Goal: Information Seeking & Learning: Check status

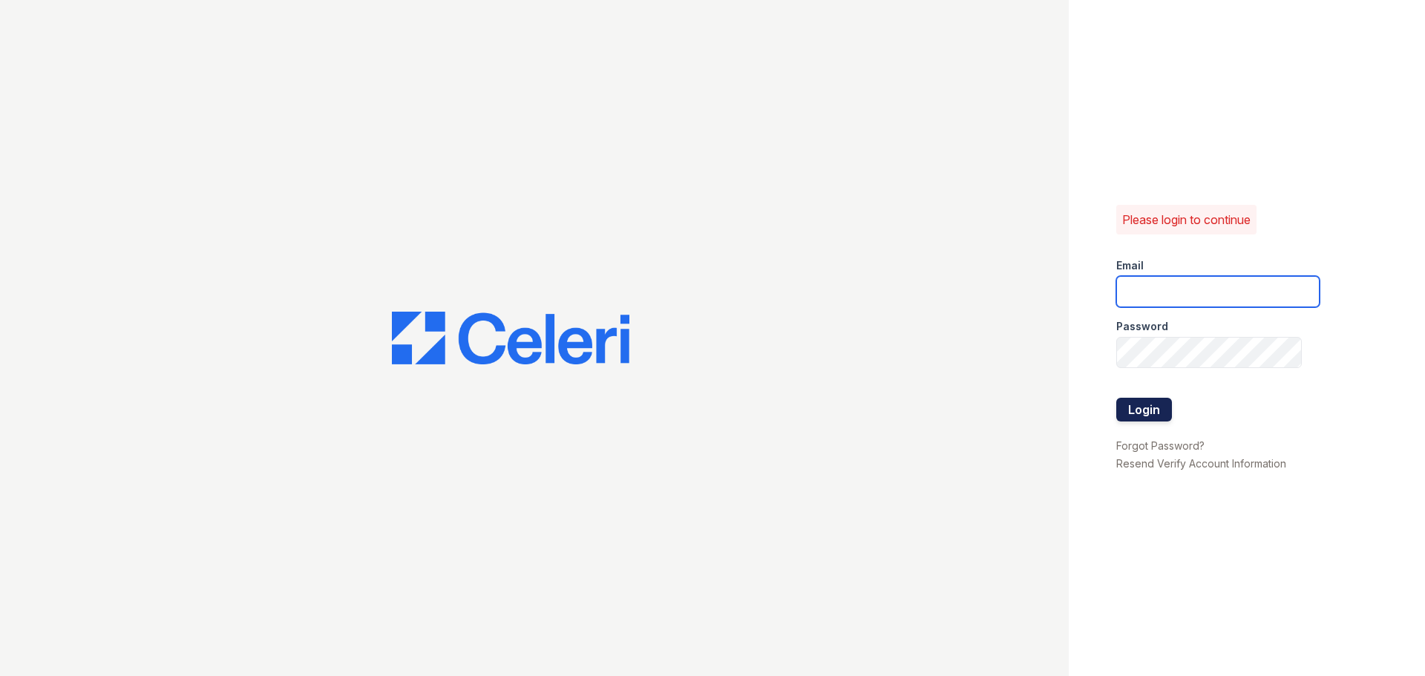
type input "Arrive2801@trinity-pm.com"
click at [1145, 403] on button "Login" at bounding box center [1144, 410] width 56 height 24
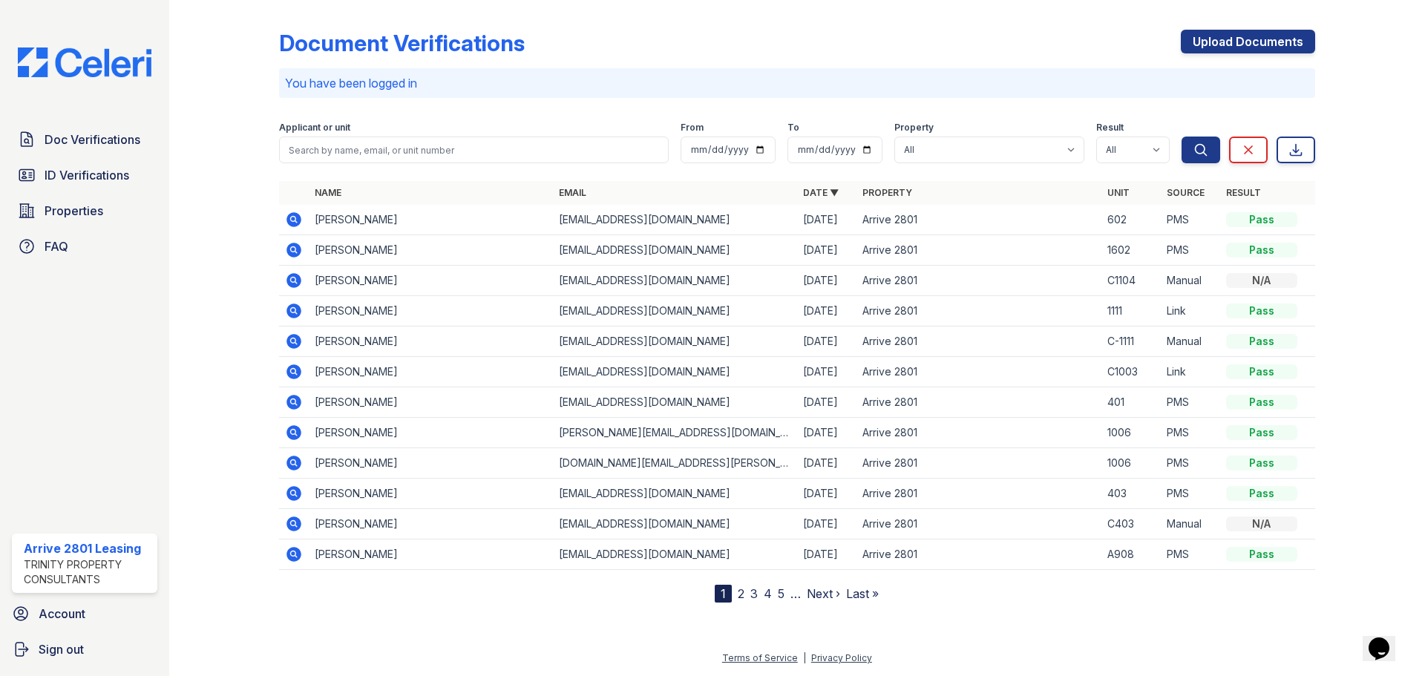
click at [298, 373] on icon at bounding box center [294, 371] width 15 height 15
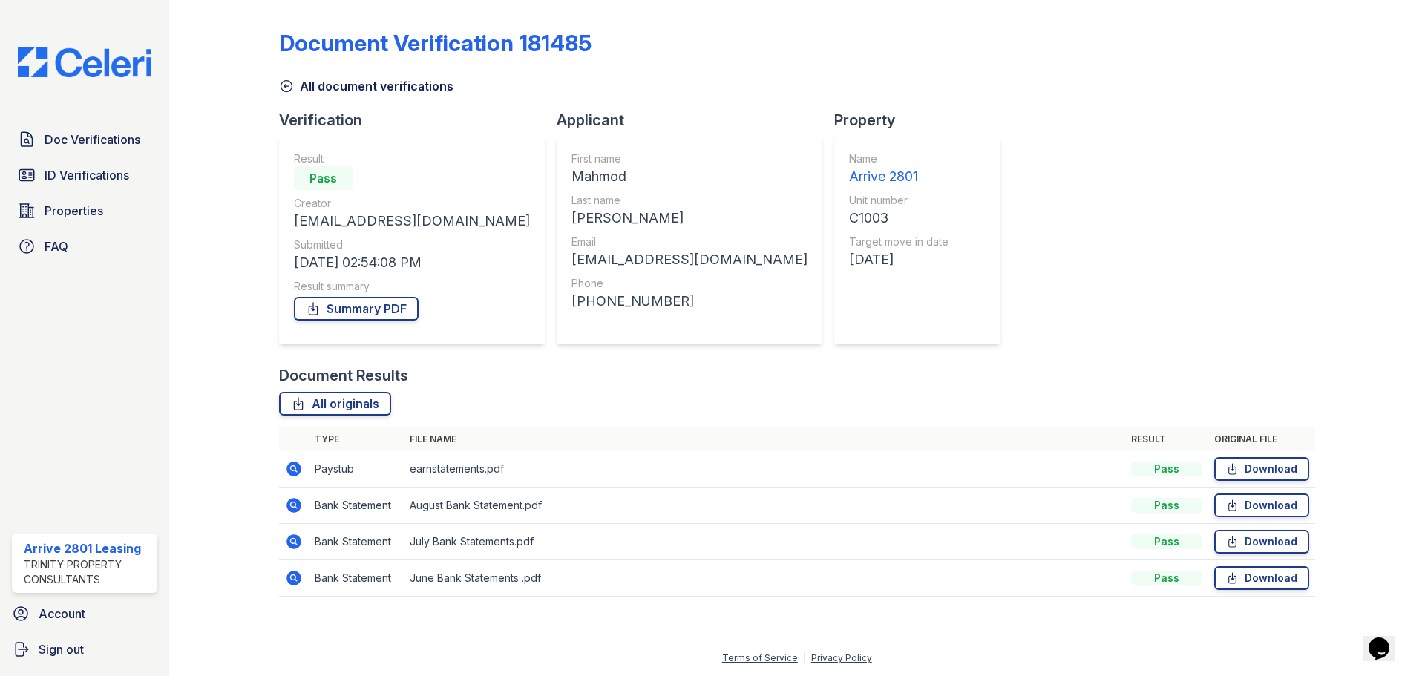
click at [285, 87] on icon at bounding box center [286, 86] width 11 height 11
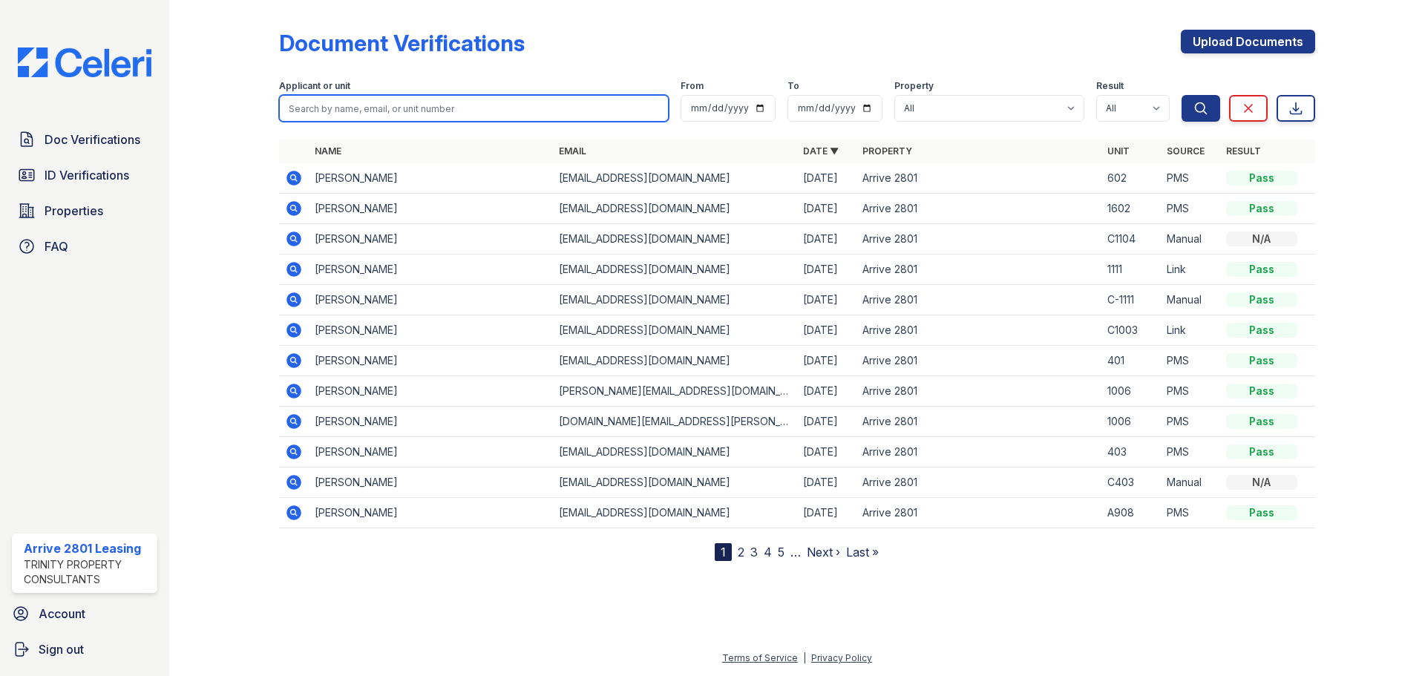
click at [418, 110] on input "search" at bounding box center [474, 108] width 390 height 27
type input "carolina"
click at [1182, 95] on button "Search" at bounding box center [1201, 108] width 39 height 27
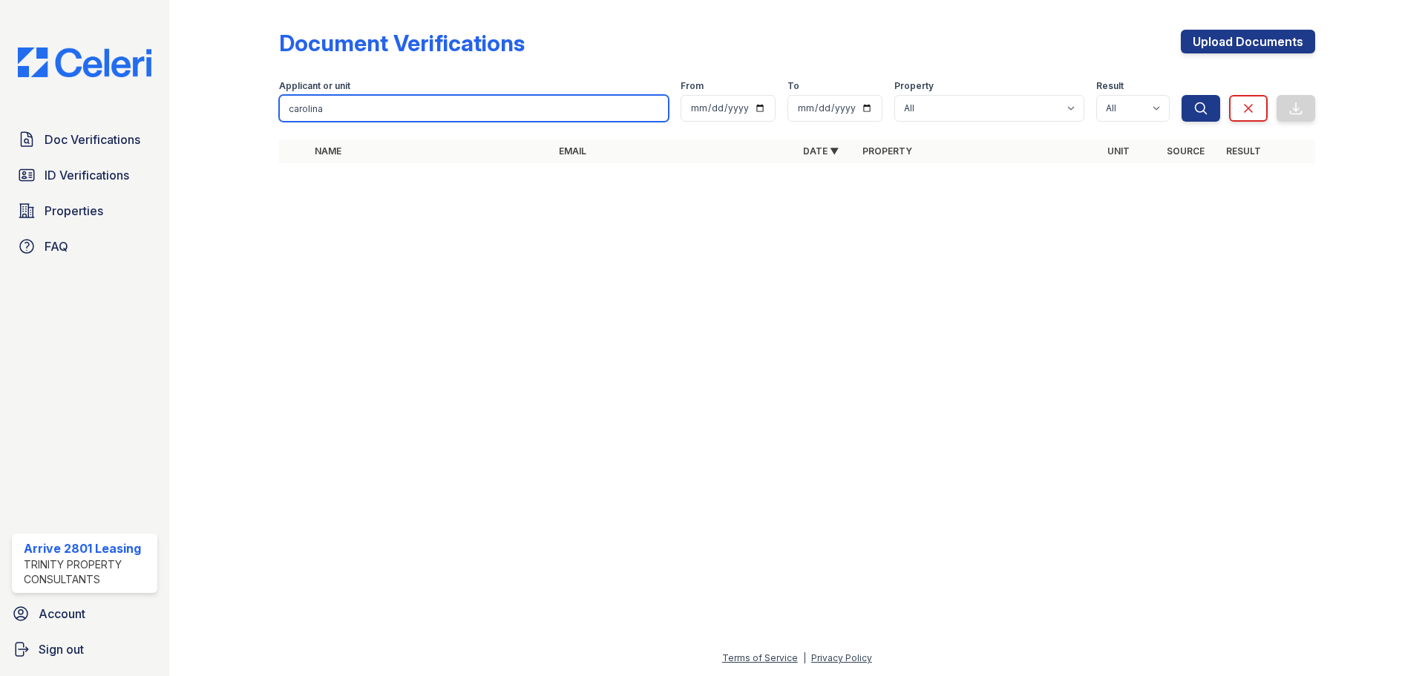
click at [338, 103] on input "carolina" at bounding box center [474, 108] width 390 height 27
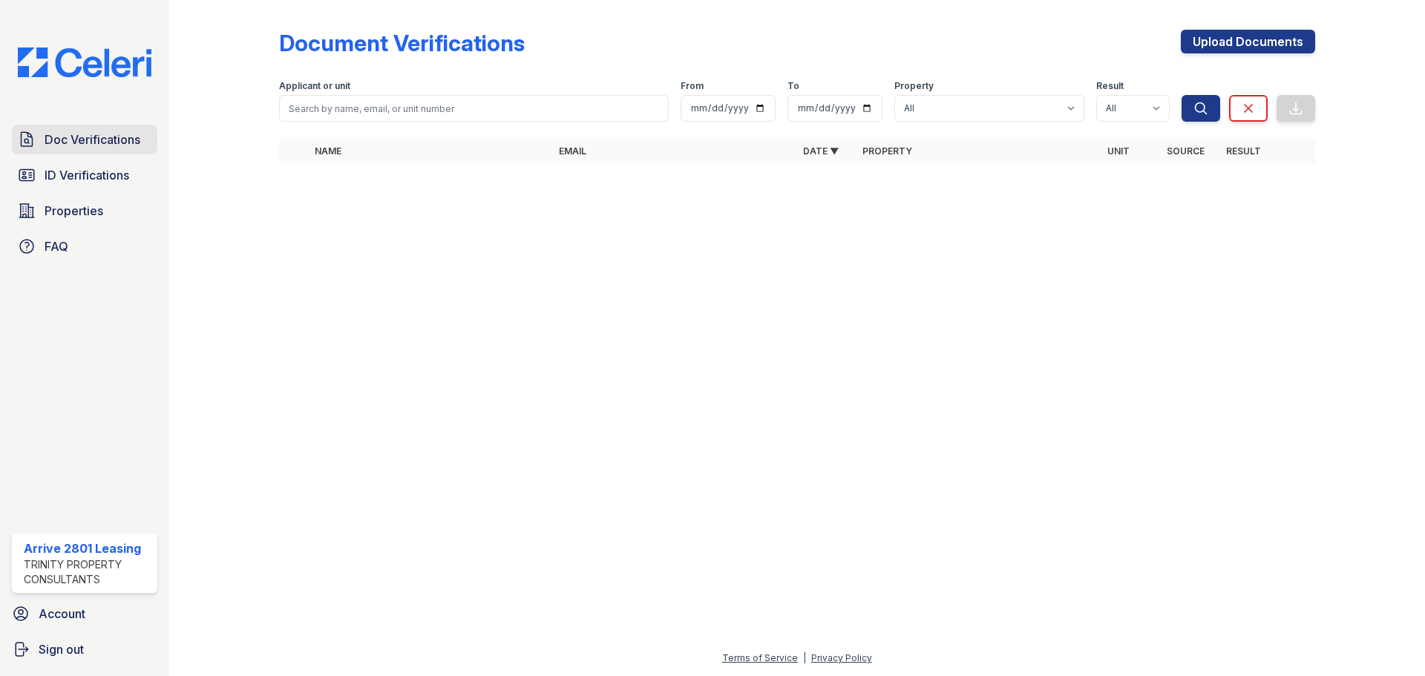
click at [121, 138] on span "Doc Verifications" at bounding box center [93, 140] width 96 height 18
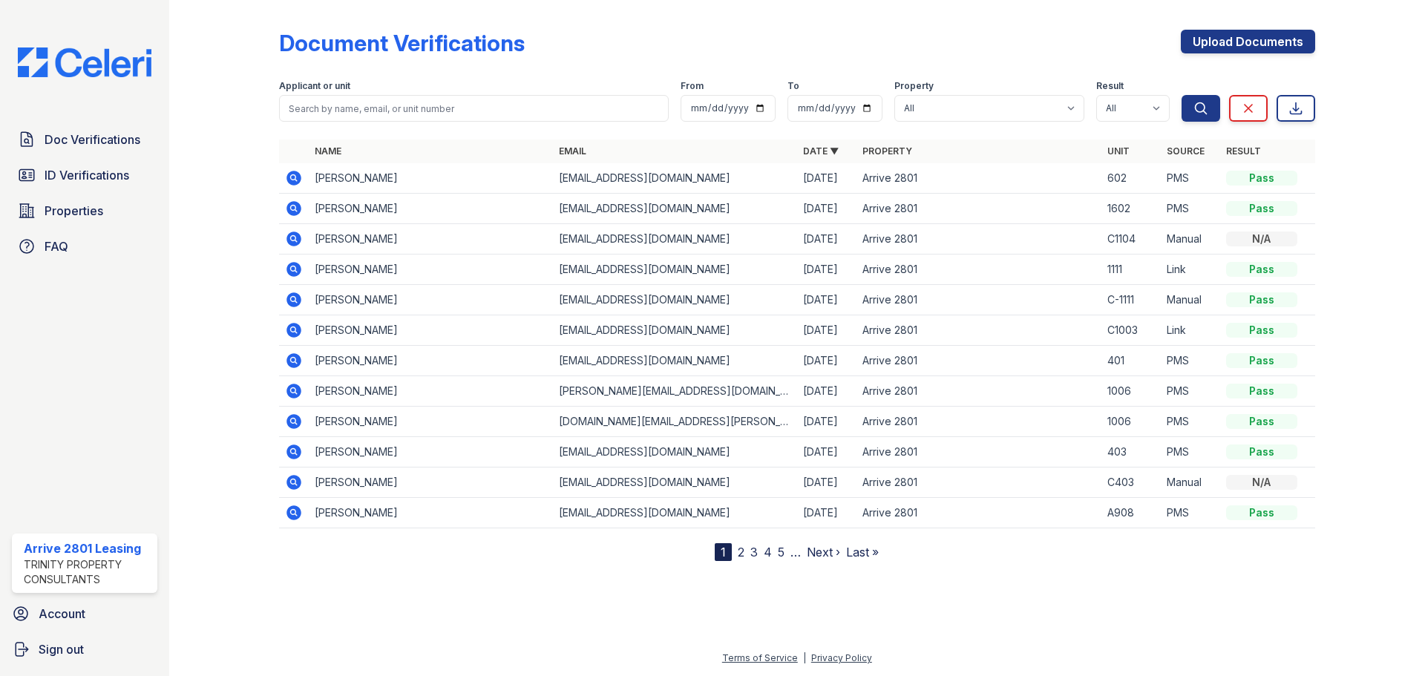
click at [295, 330] on icon at bounding box center [293, 329] width 4 height 4
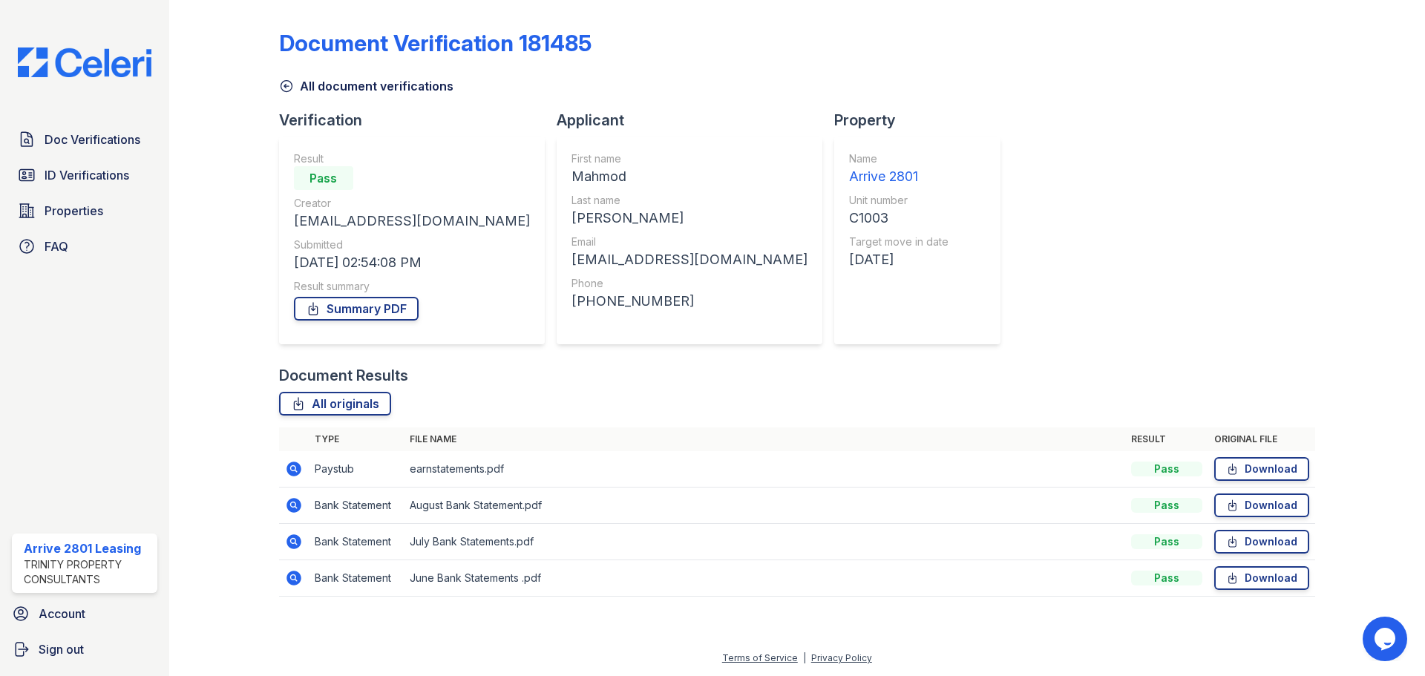
click at [290, 469] on icon at bounding box center [294, 469] width 18 height 18
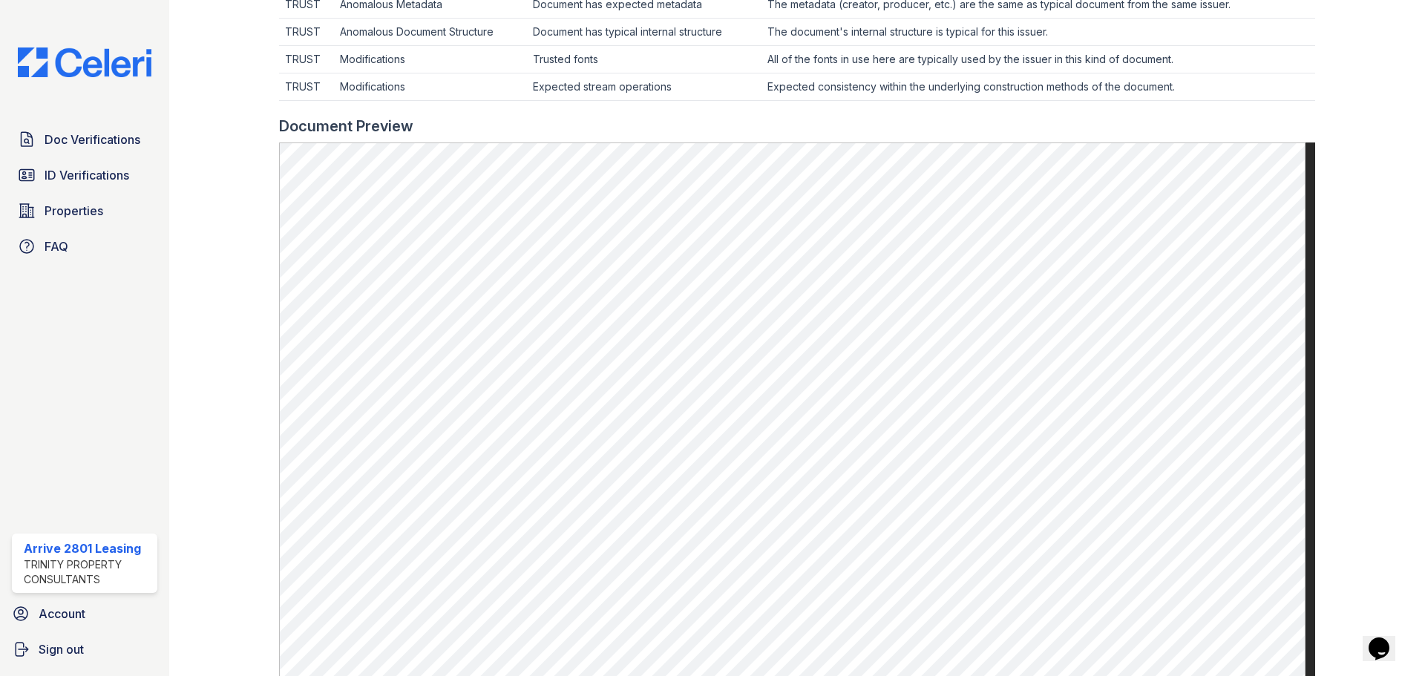
click at [1317, 108] on div at bounding box center [1358, 152] width 86 height 1332
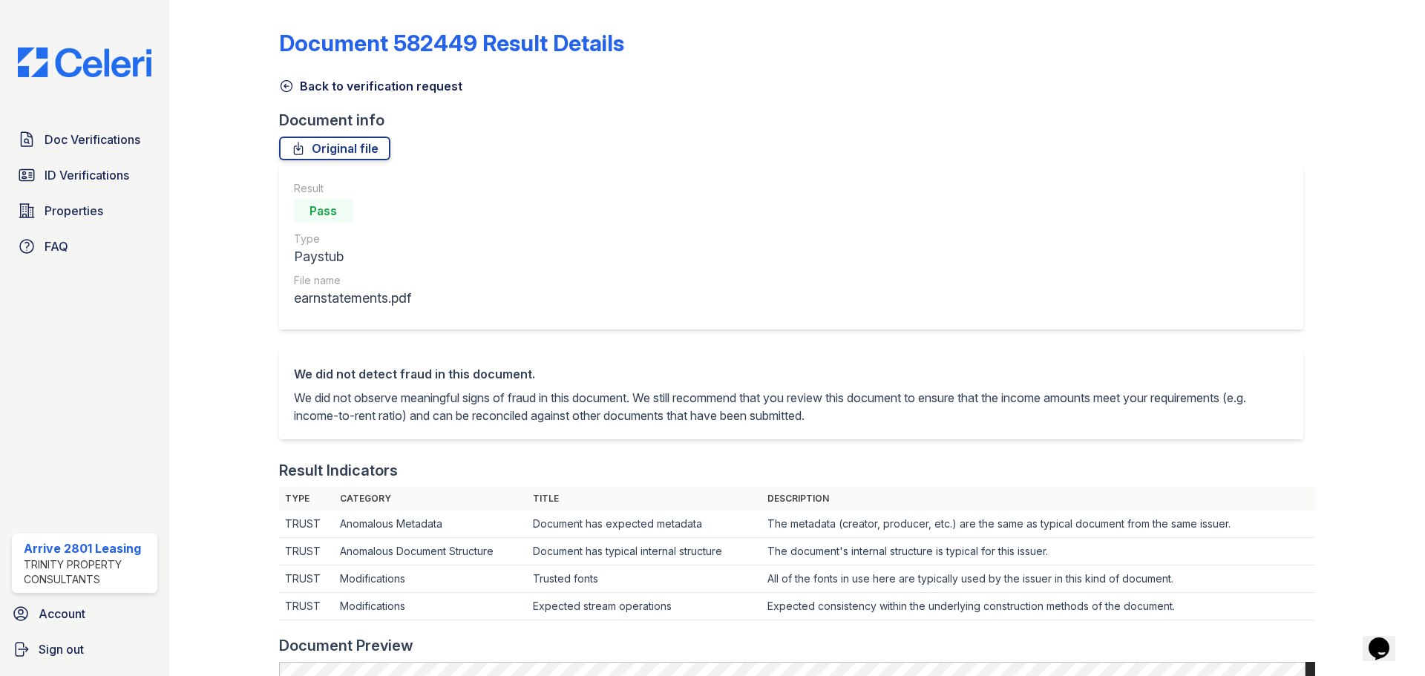
click at [283, 82] on icon at bounding box center [286, 86] width 15 height 15
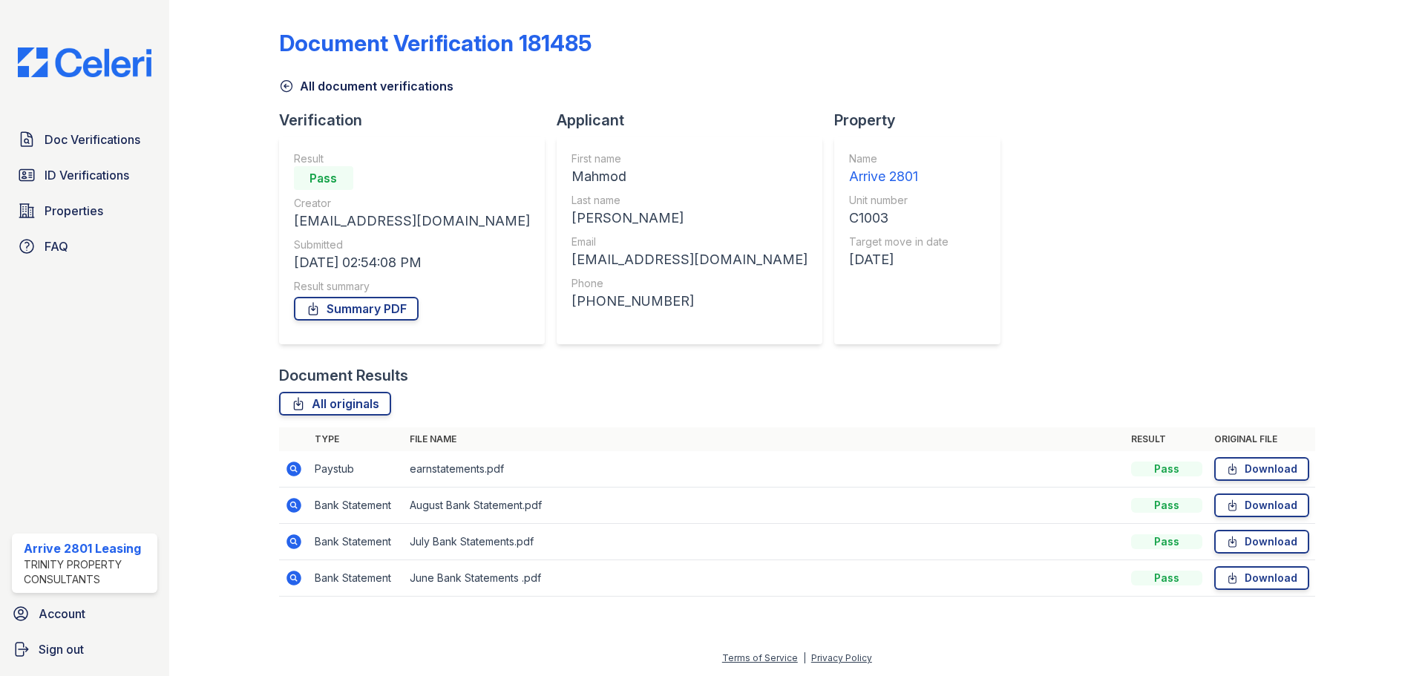
click at [293, 505] on icon at bounding box center [293, 504] width 4 height 4
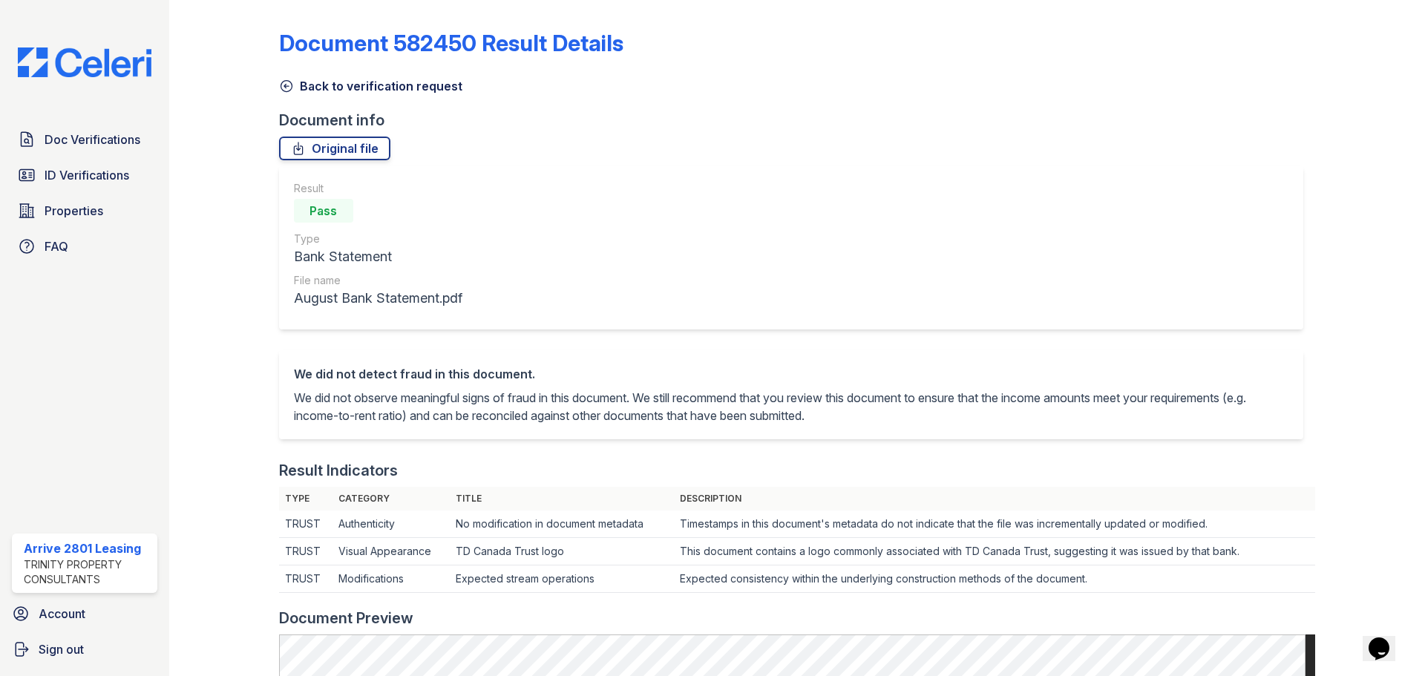
click at [279, 85] on icon at bounding box center [286, 86] width 15 height 15
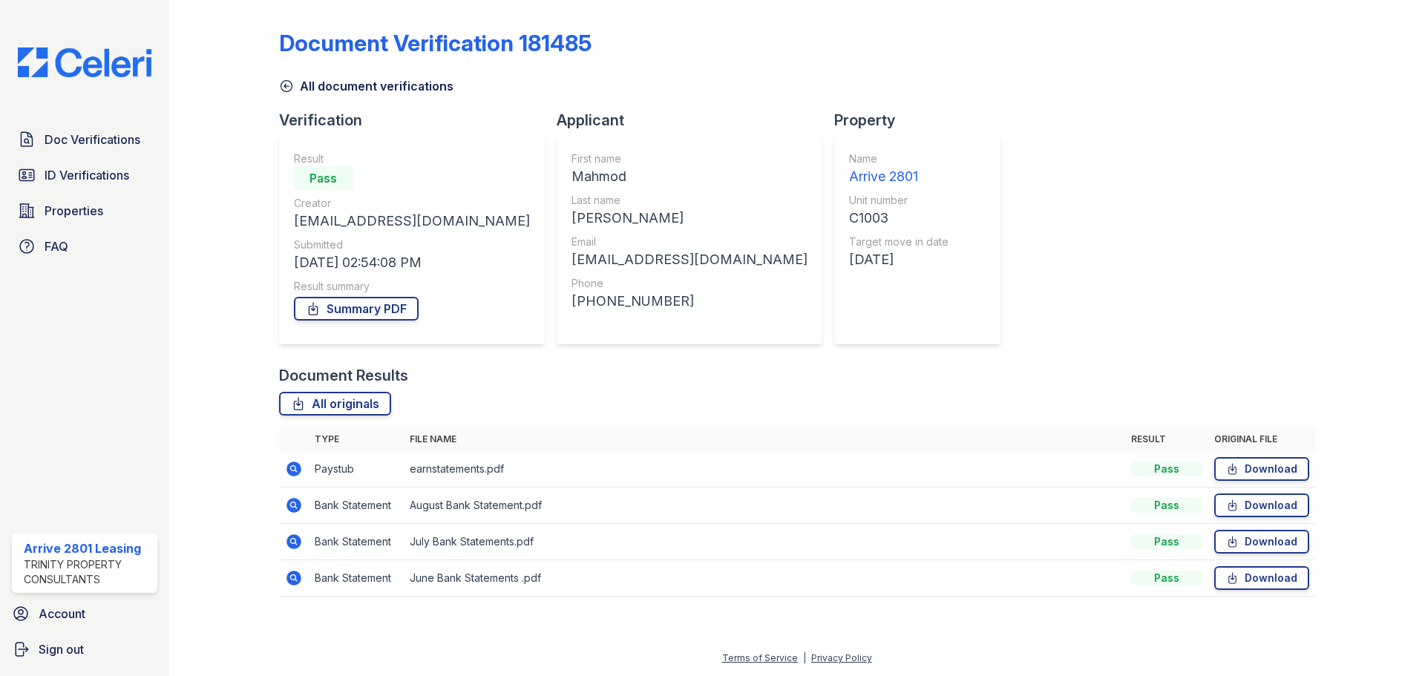
click at [281, 86] on icon at bounding box center [286, 86] width 11 height 11
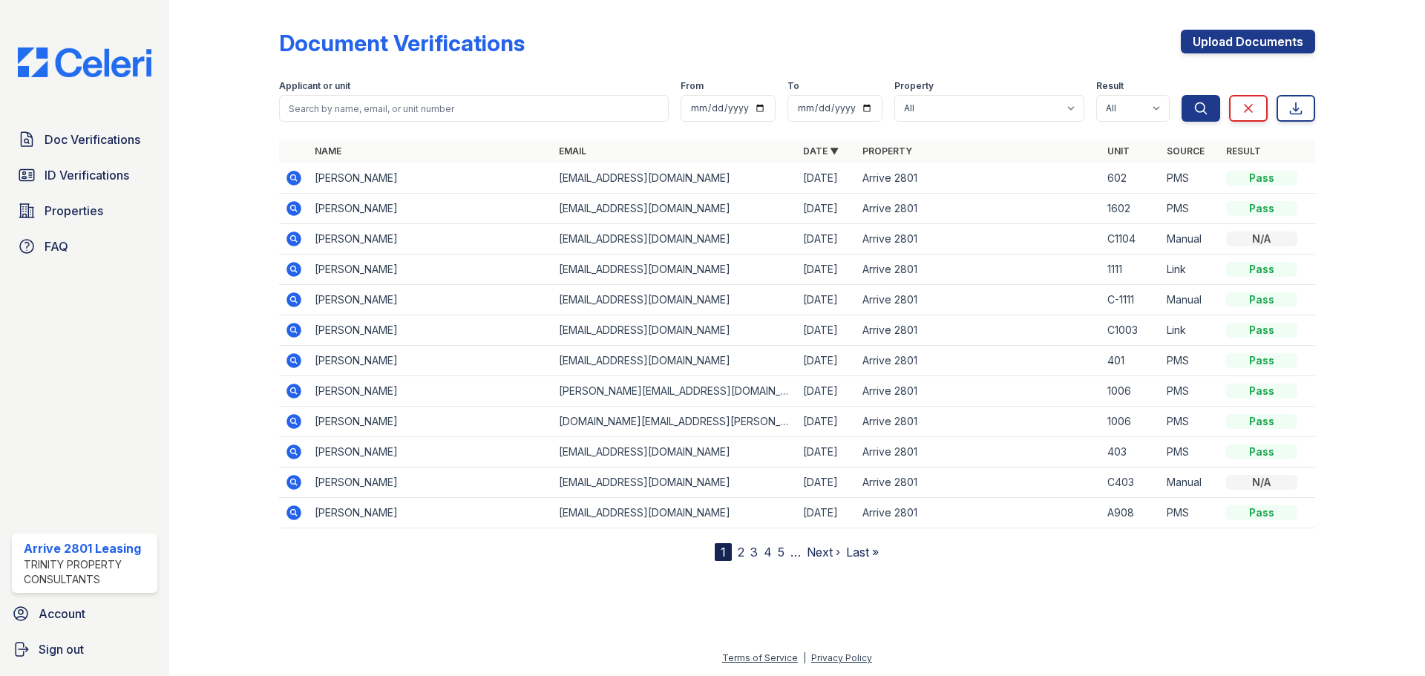
click at [290, 330] on icon at bounding box center [294, 330] width 18 height 18
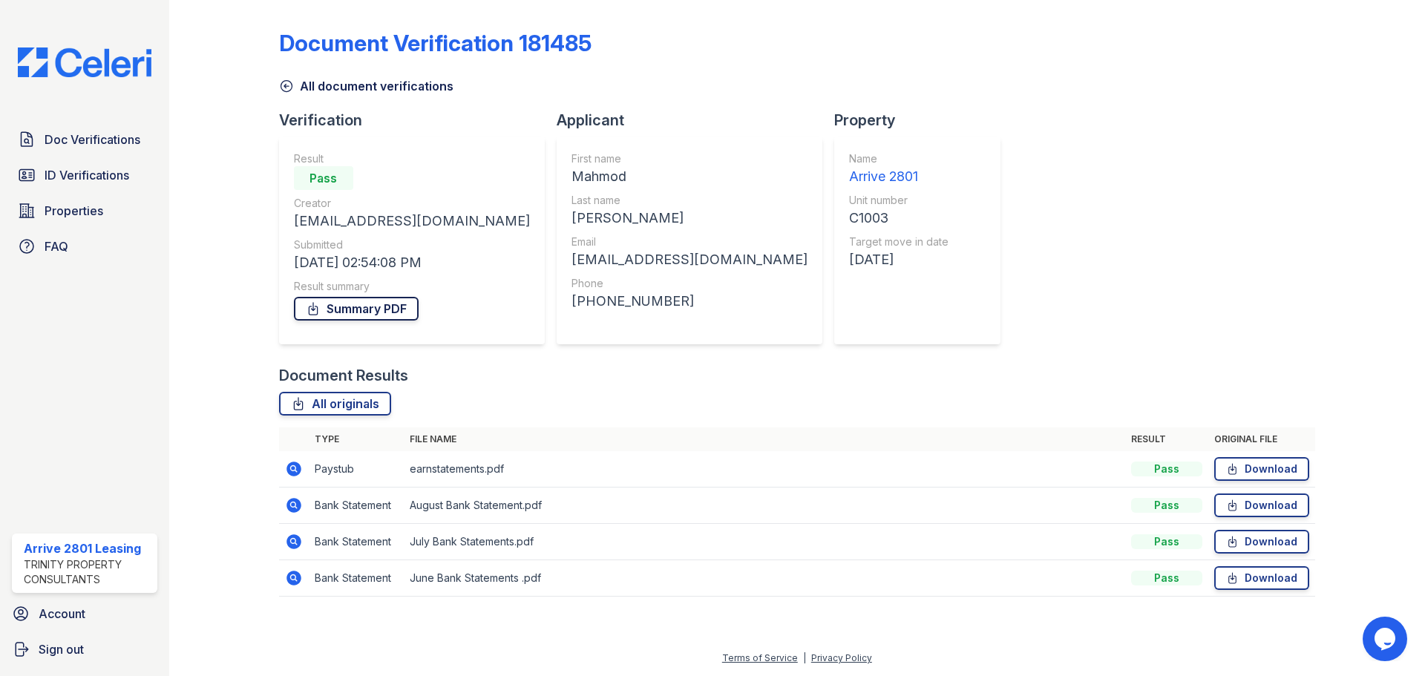
click at [353, 315] on link "Summary PDF" at bounding box center [356, 309] width 125 height 24
click at [1278, 501] on link "Download" at bounding box center [1261, 506] width 95 height 24
click at [1260, 540] on link "Download" at bounding box center [1261, 542] width 95 height 24
click at [1252, 583] on link "Download" at bounding box center [1261, 578] width 95 height 24
click at [1239, 471] on icon at bounding box center [1232, 469] width 13 height 15
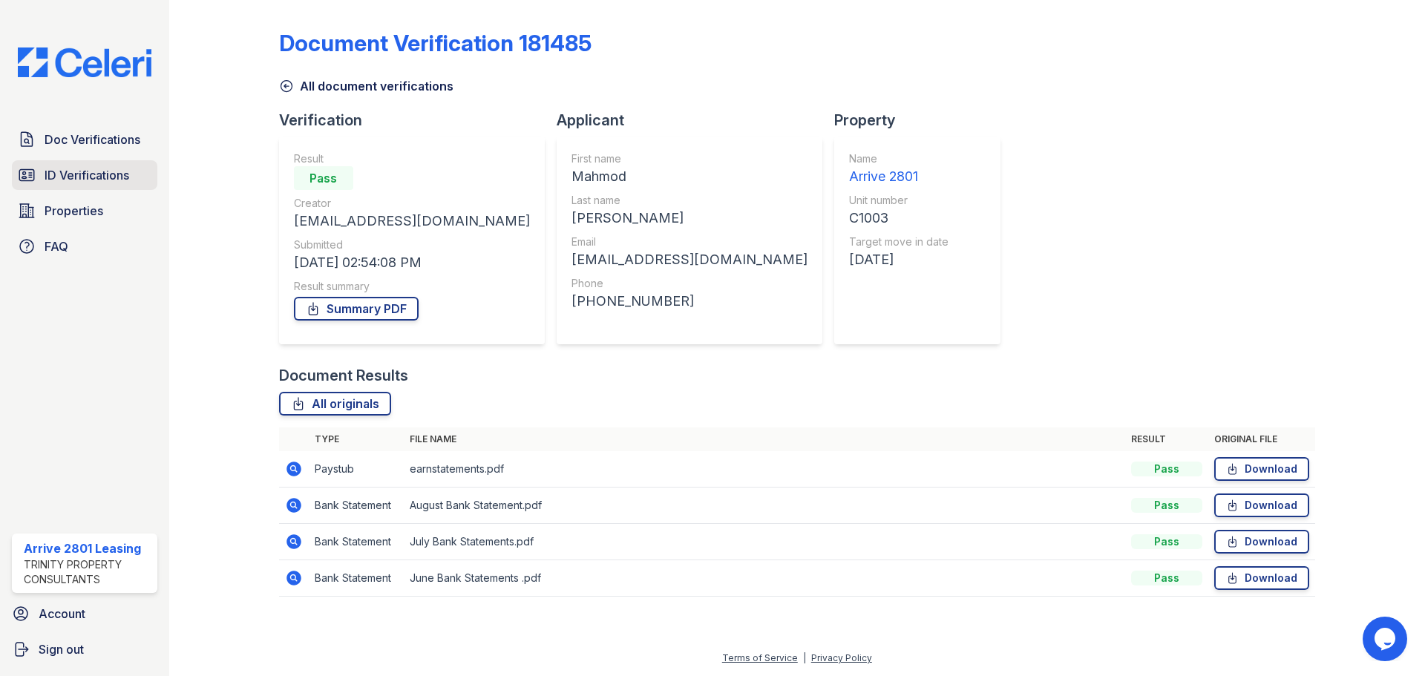
click at [85, 178] on span "ID Verifications" at bounding box center [87, 175] width 85 height 18
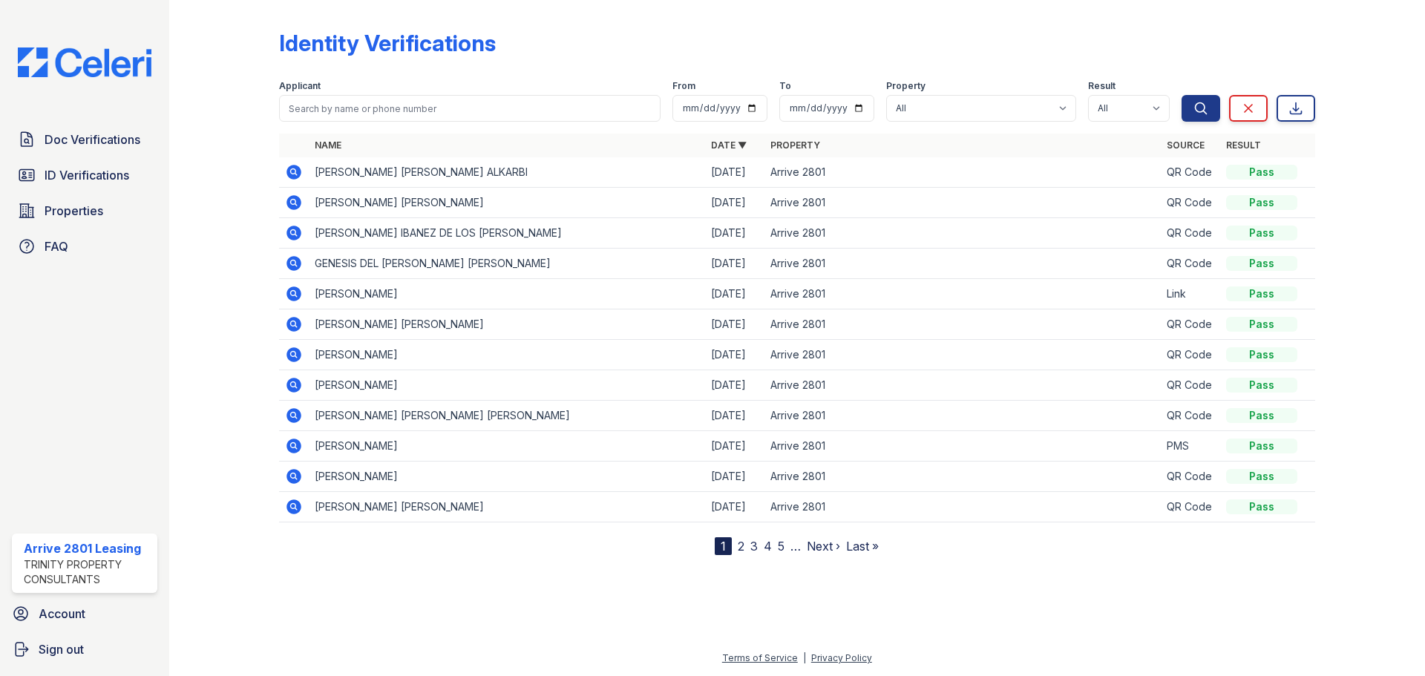
click at [740, 543] on link "2" at bounding box center [741, 546] width 7 height 15
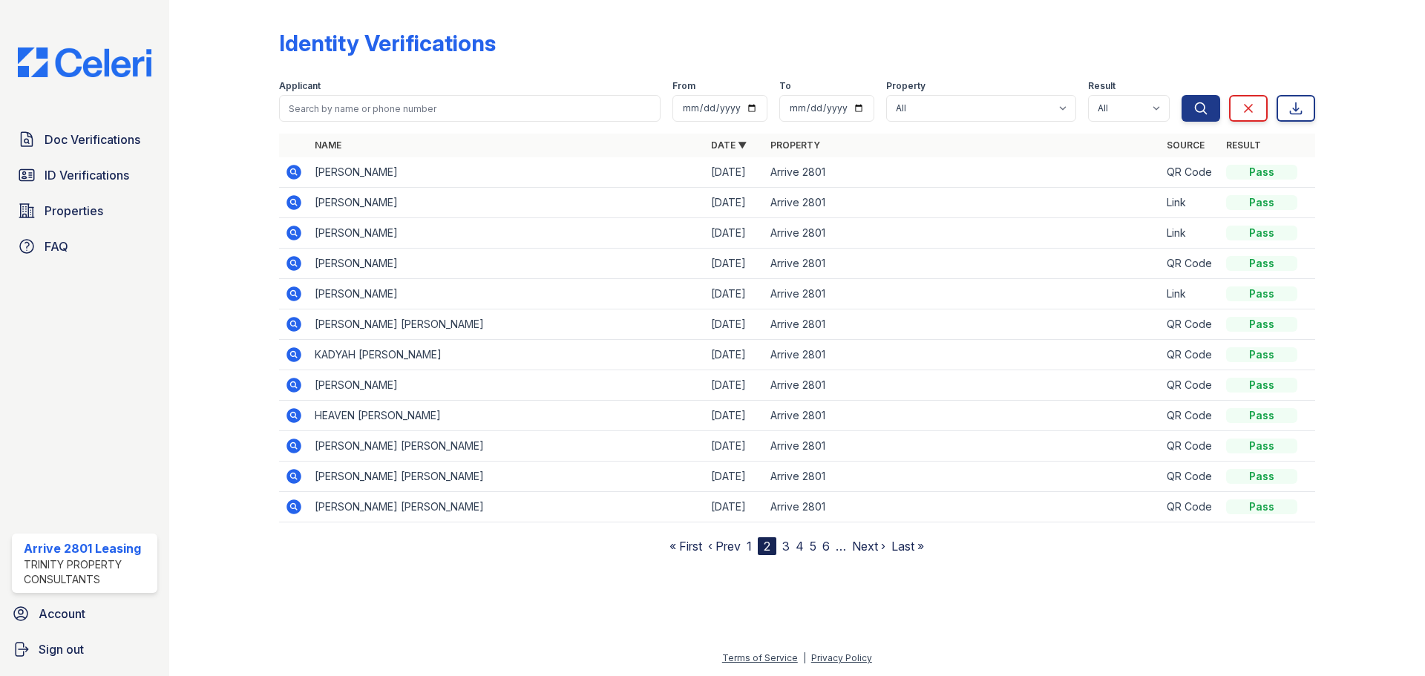
click at [748, 545] on link "1" at bounding box center [749, 546] width 5 height 15
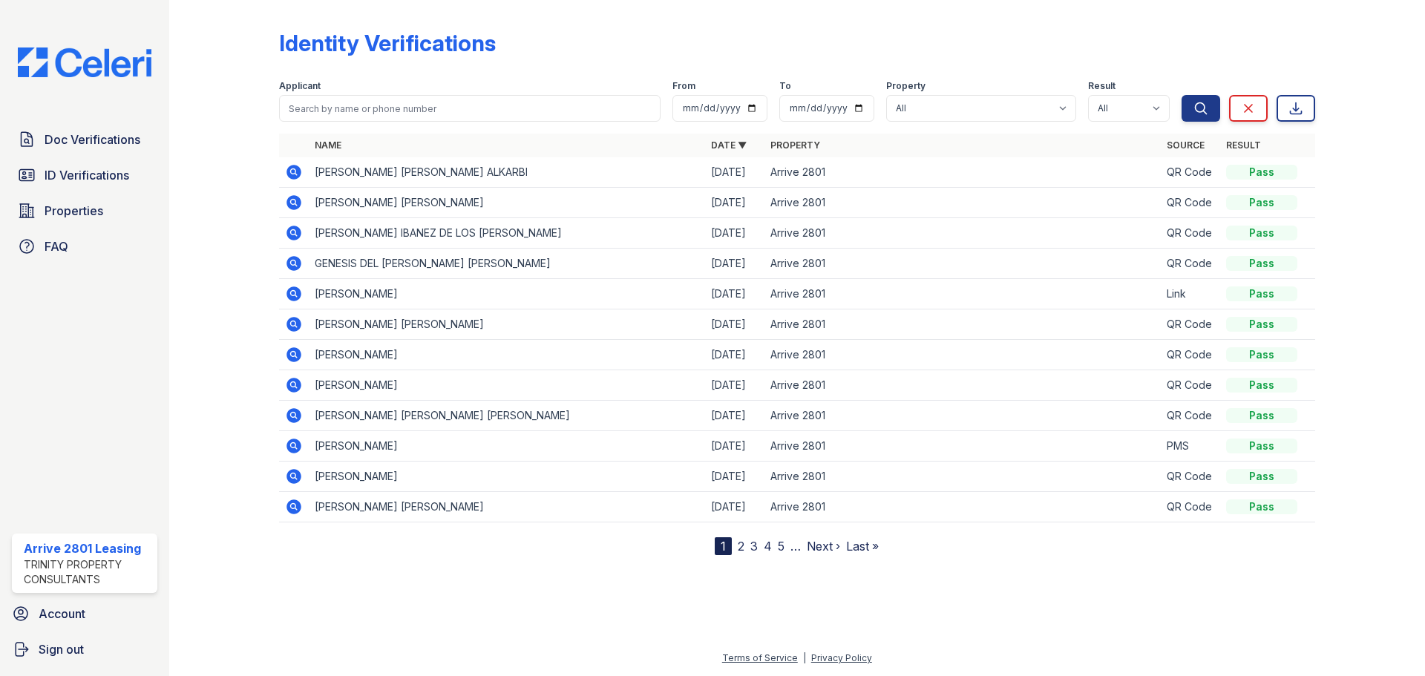
click at [750, 548] on link "3" at bounding box center [753, 546] width 7 height 15
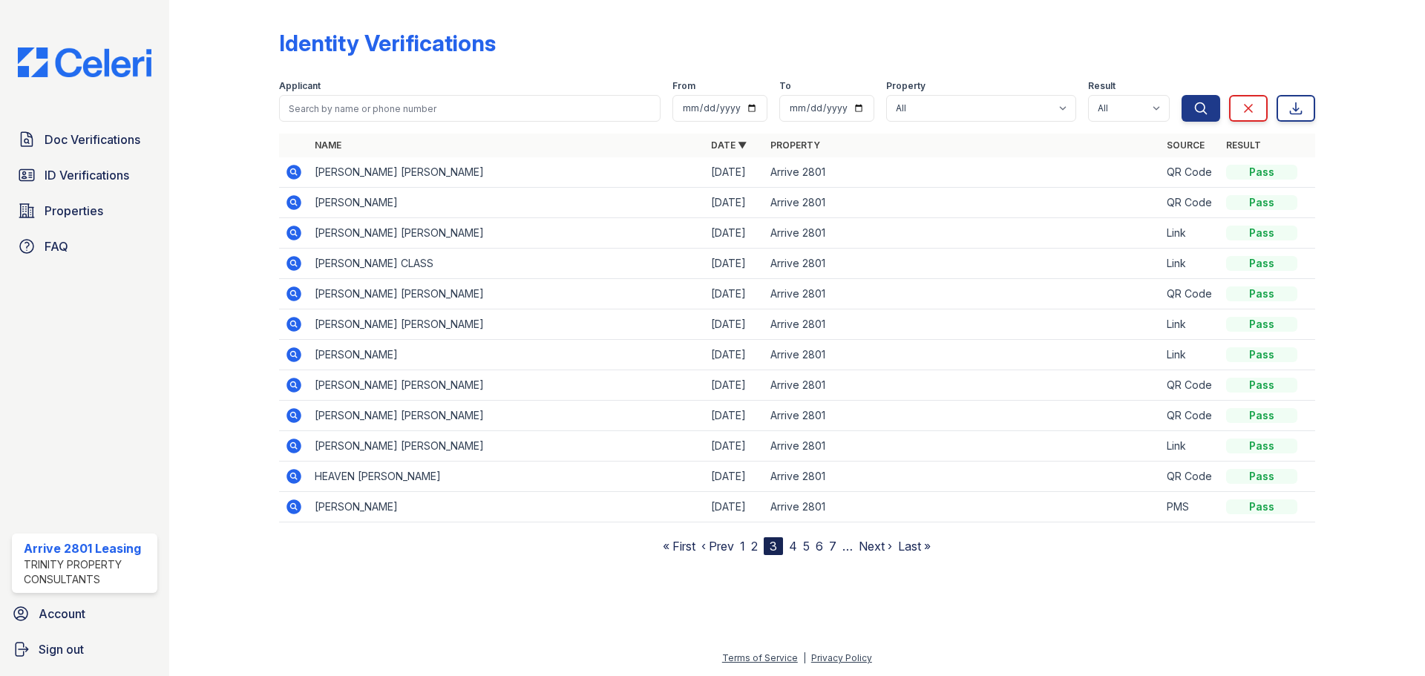
click at [295, 386] on icon at bounding box center [294, 385] width 18 height 18
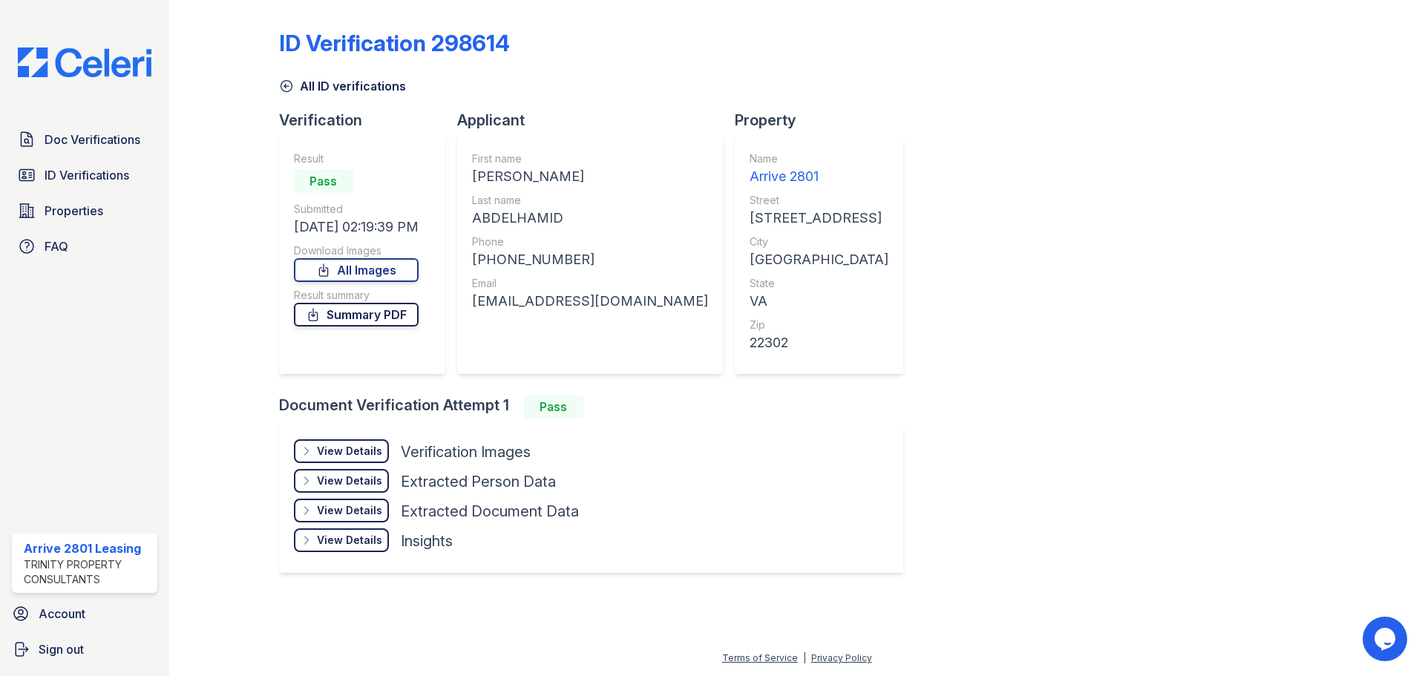
click at [399, 314] on link "Summary PDF" at bounding box center [356, 315] width 125 height 24
click at [386, 270] on link "All Images" at bounding box center [356, 270] width 125 height 24
click at [55, 203] on span "Properties" at bounding box center [74, 211] width 59 height 18
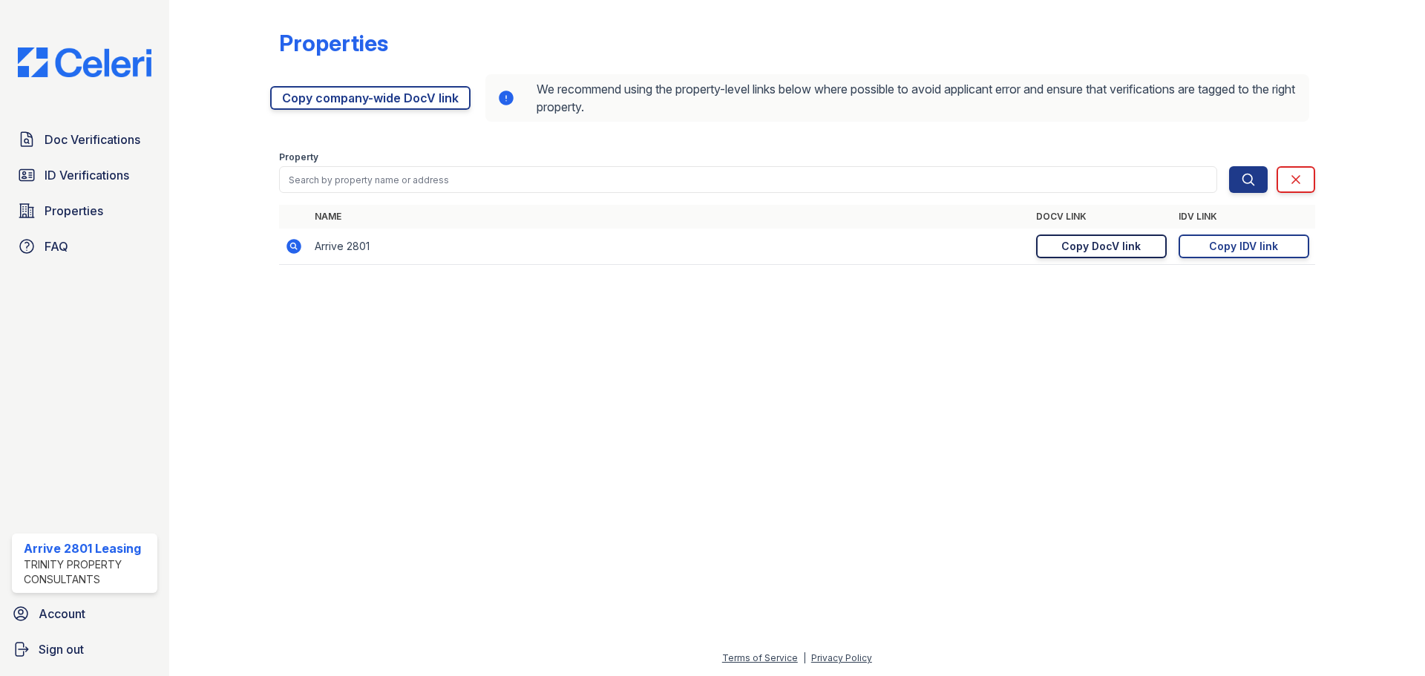
click at [1133, 246] on div "Copy DocV link" at bounding box center [1100, 246] width 79 height 15
